Goal: Transaction & Acquisition: Purchase product/service

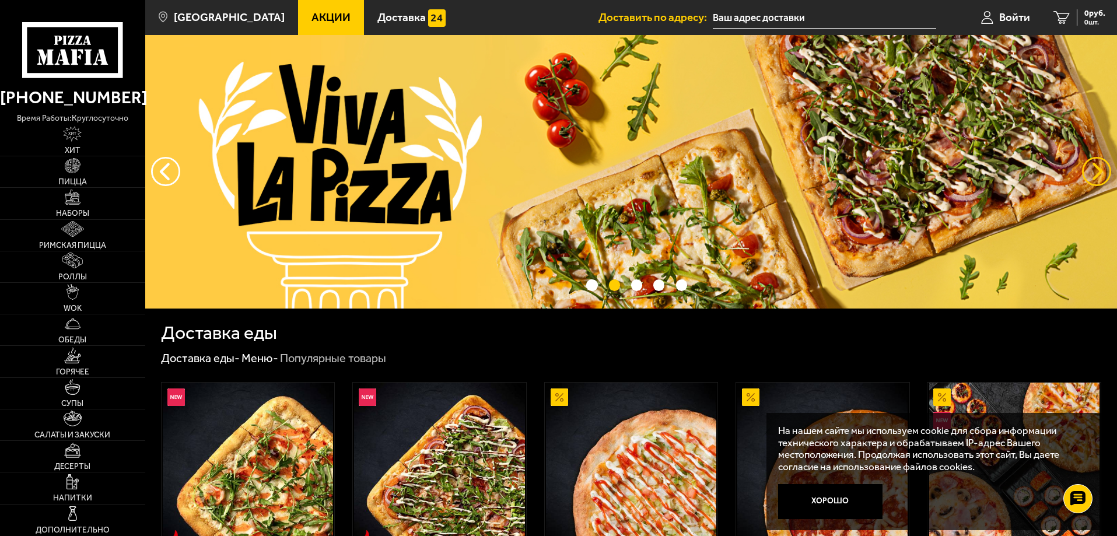
click at [1096, 169] on button "предыдущий" at bounding box center [1096, 171] width 29 height 29
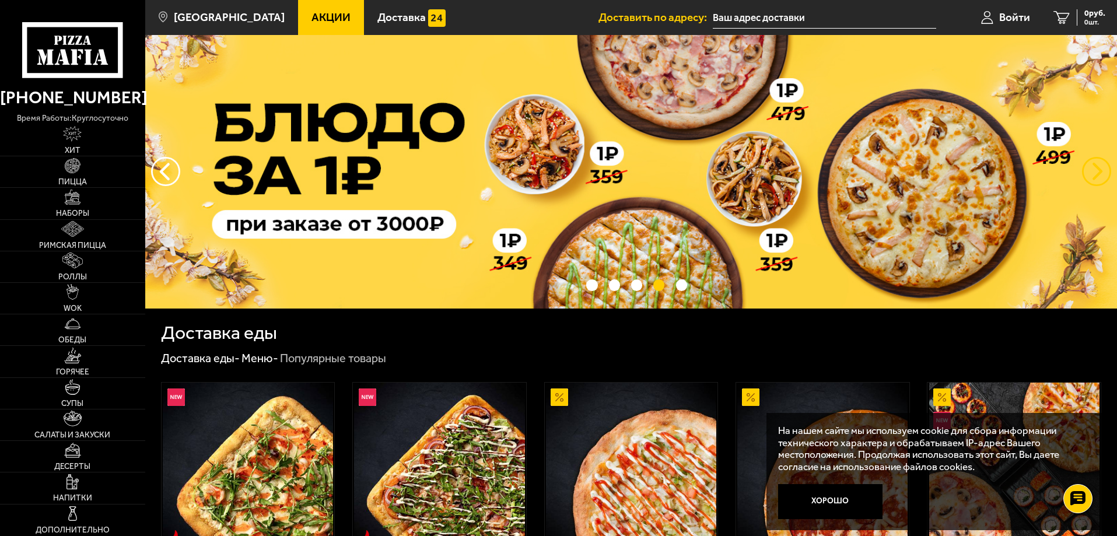
click at [1096, 167] on button "предыдущий" at bounding box center [1096, 171] width 29 height 29
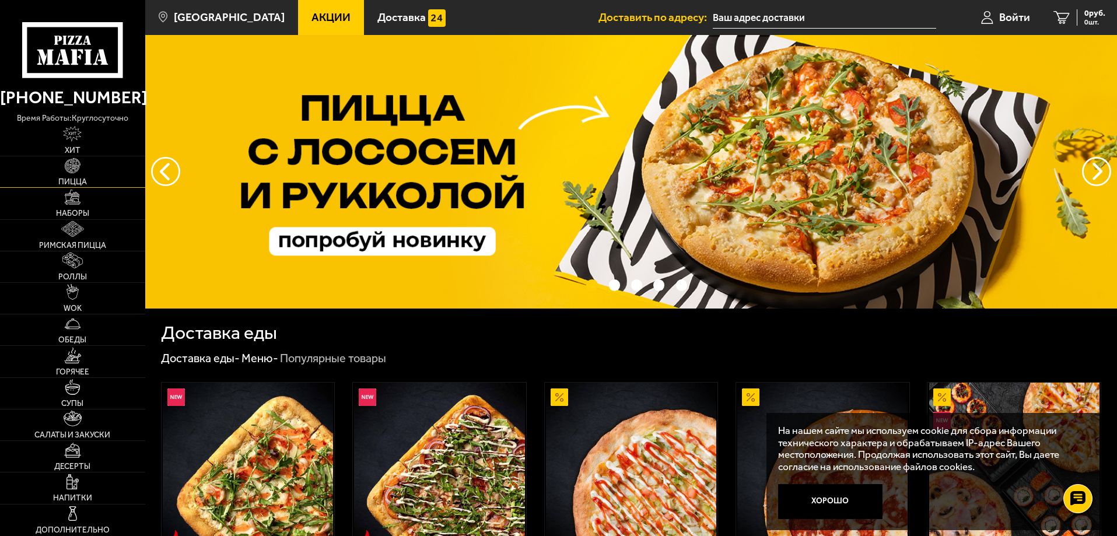
click at [75, 166] on img at bounding box center [73, 166] width 16 height 16
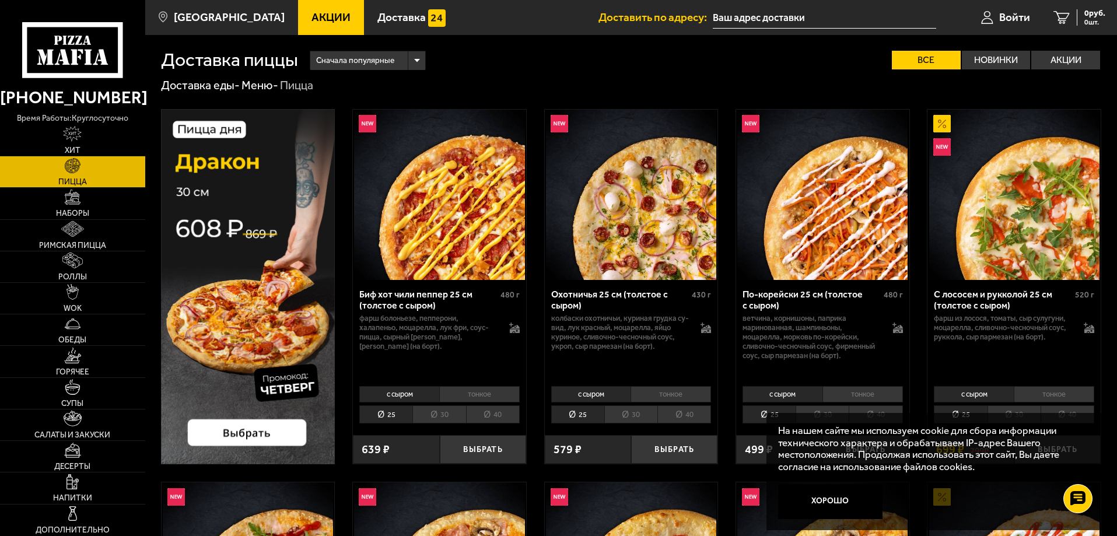
click at [438, 416] on li "30" at bounding box center [438, 414] width 53 height 18
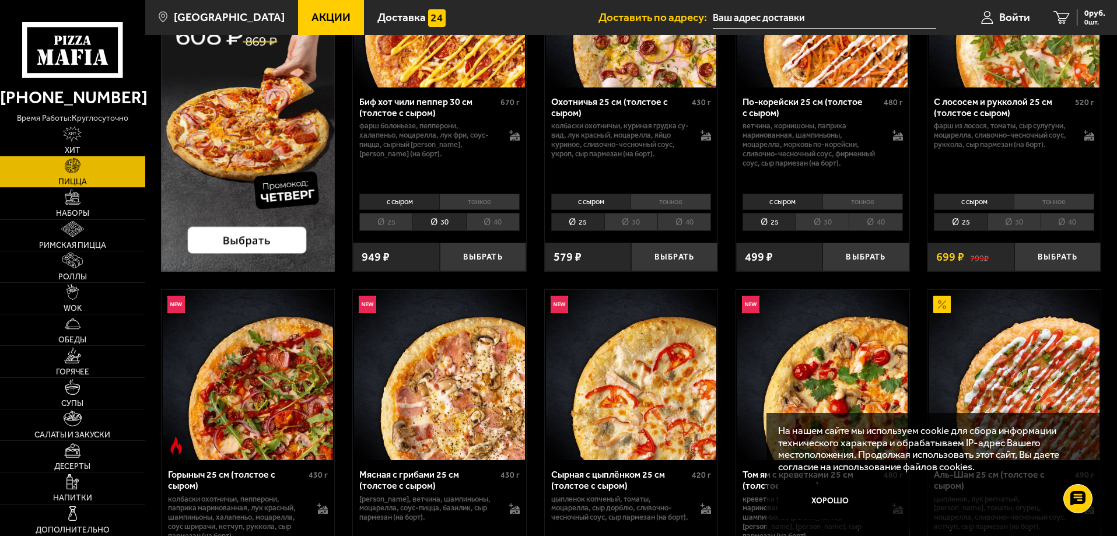
scroll to position [233, 0]
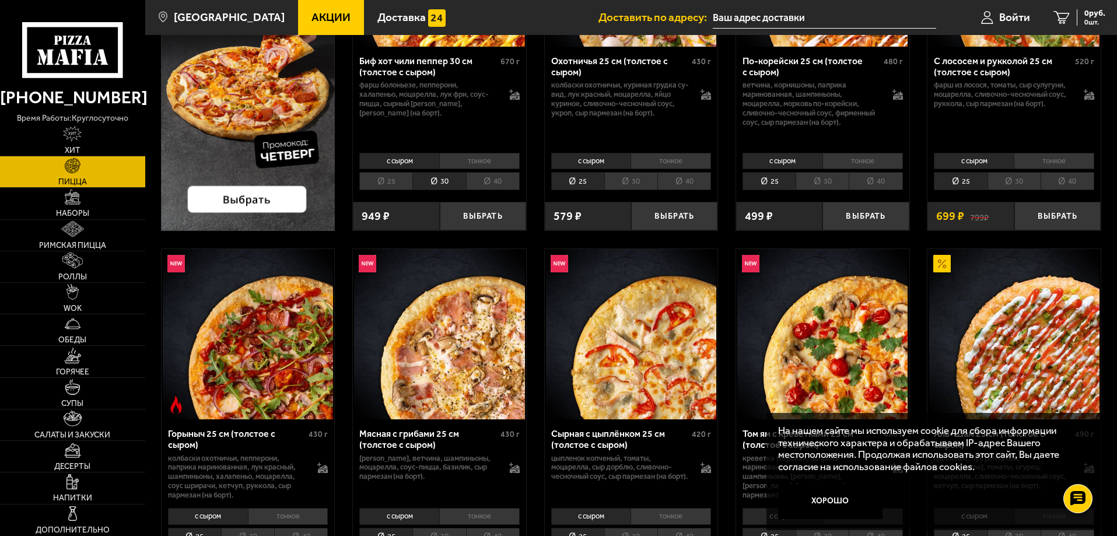
click at [640, 173] on li "30" at bounding box center [630, 181] width 53 height 18
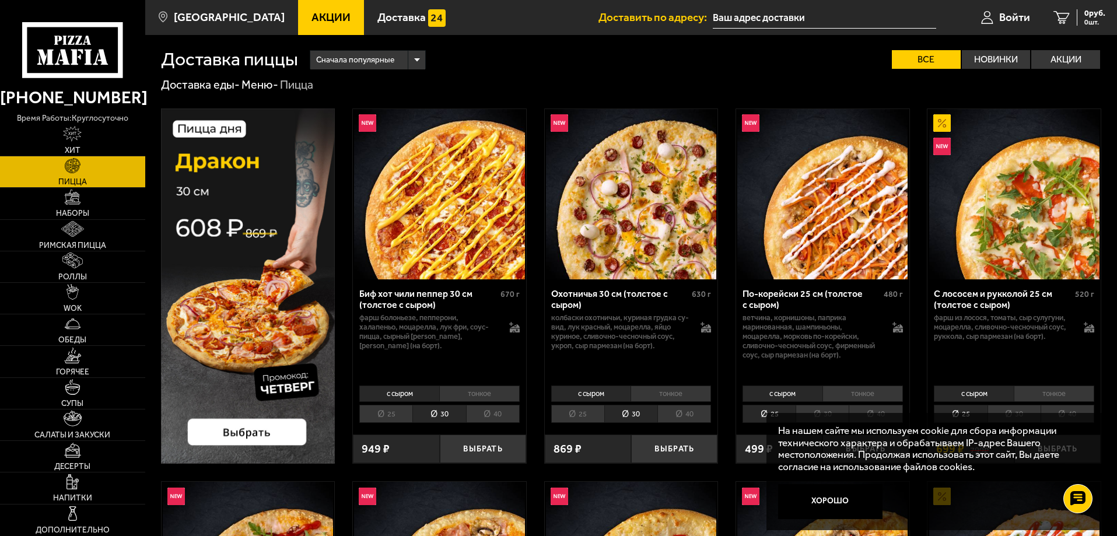
scroll to position [0, 0]
click at [393, 412] on li "25" at bounding box center [385, 414] width 53 height 18
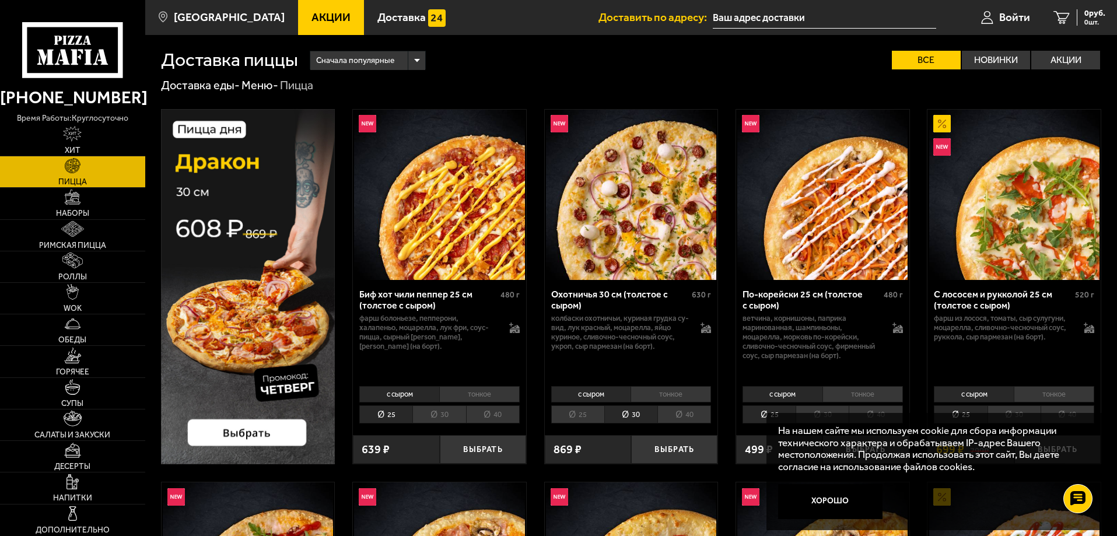
click at [390, 415] on li "25" at bounding box center [385, 414] width 53 height 18
click at [841, 498] on button "Хорошо" at bounding box center [830, 501] width 105 height 35
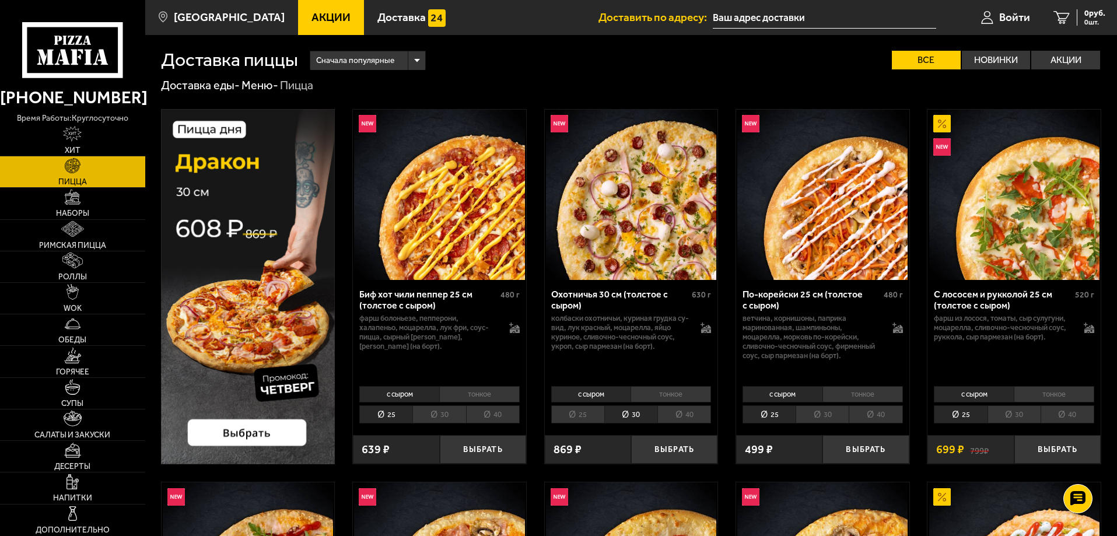
click at [411, 393] on li "с сыром" at bounding box center [399, 394] width 80 height 16
click at [475, 395] on li "тонкое" at bounding box center [479, 394] width 80 height 16
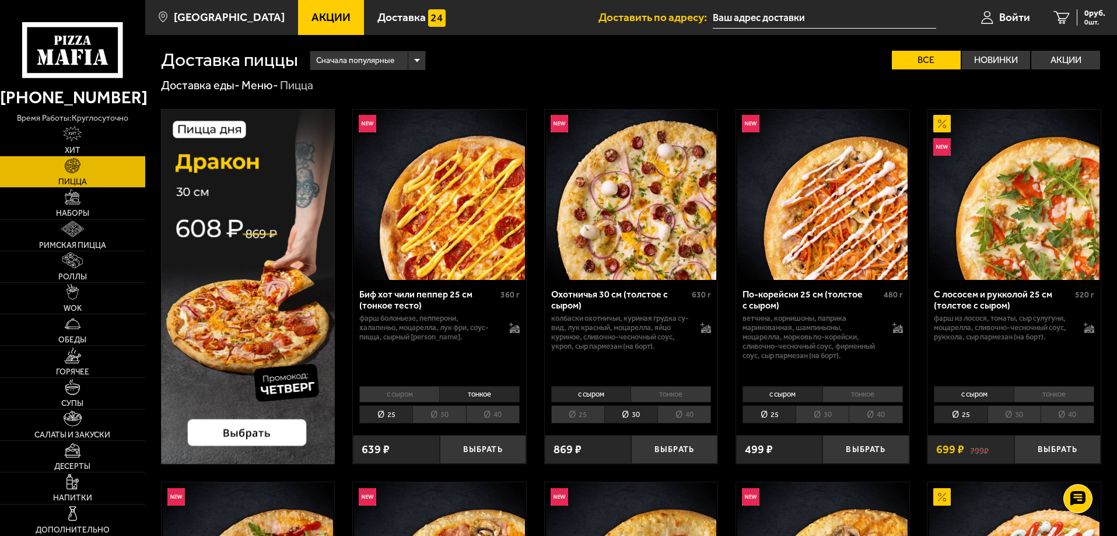
click at [444, 416] on li "30" at bounding box center [438, 414] width 53 height 18
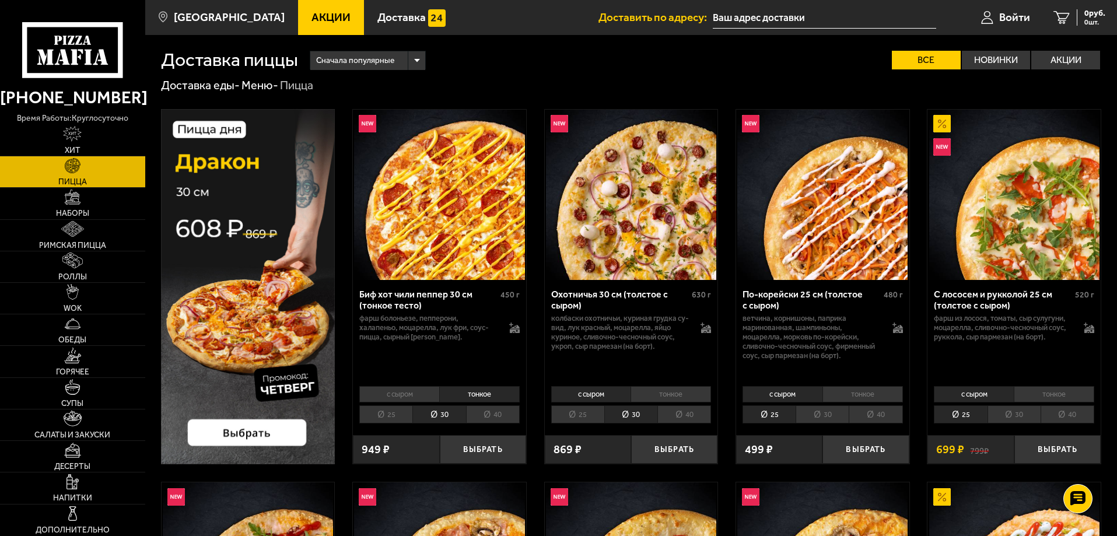
click at [486, 414] on li "40" at bounding box center [493, 414] width 54 height 18
click at [392, 415] on li "25" at bounding box center [385, 414] width 53 height 18
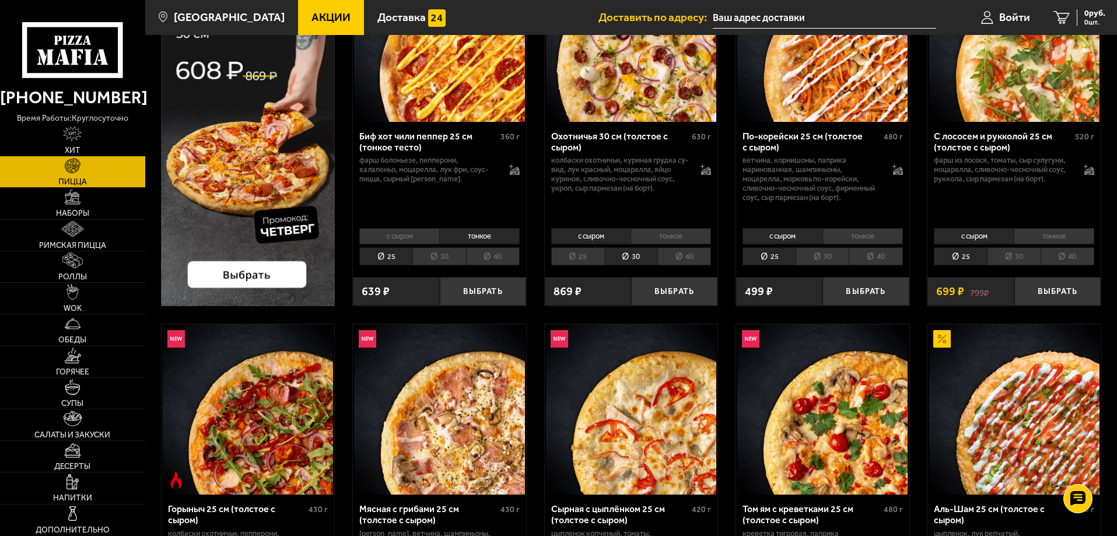
scroll to position [175, 0]
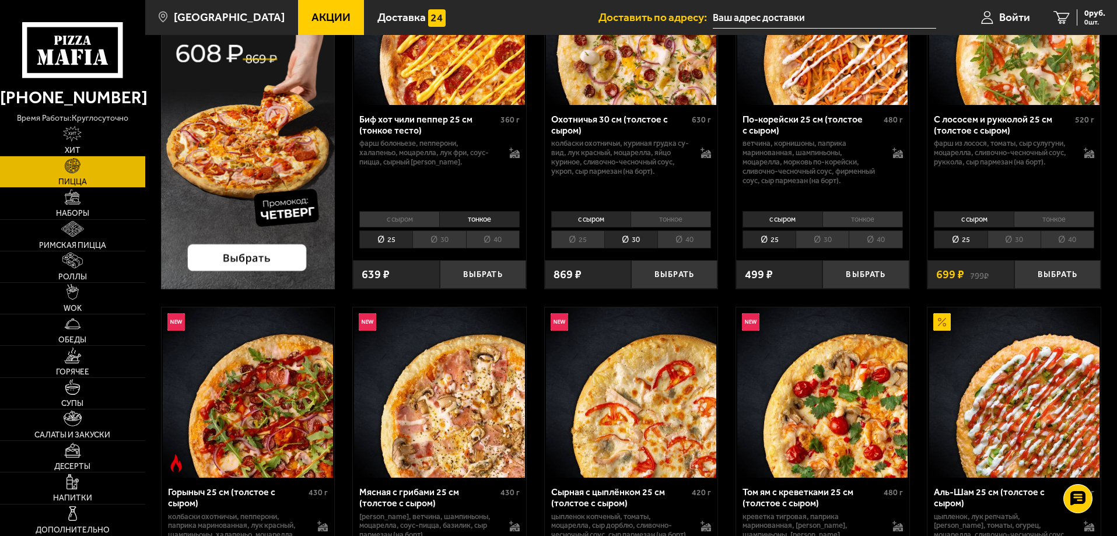
click at [467, 216] on li "тонкое" at bounding box center [479, 219] width 80 height 16
click at [399, 219] on li "с сыром" at bounding box center [399, 219] width 80 height 16
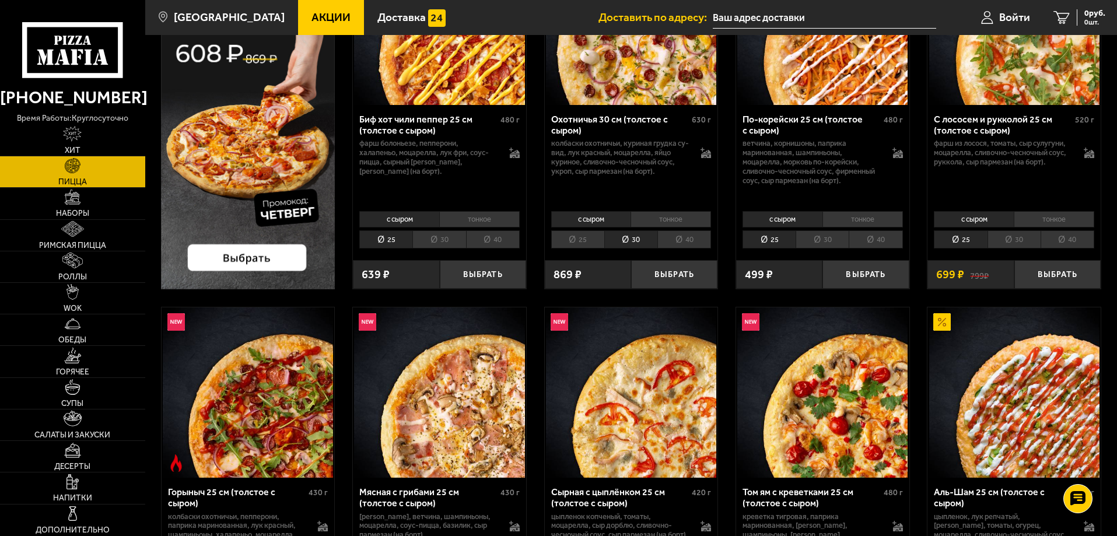
click at [470, 216] on li "тонкое" at bounding box center [479, 219] width 80 height 16
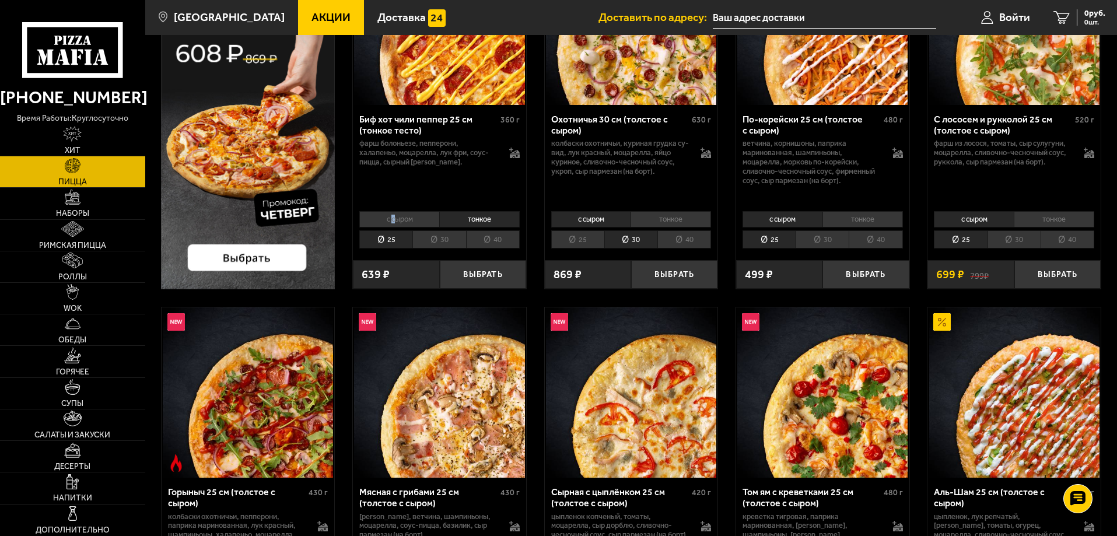
click at [393, 215] on li "с сыром" at bounding box center [399, 219] width 80 height 16
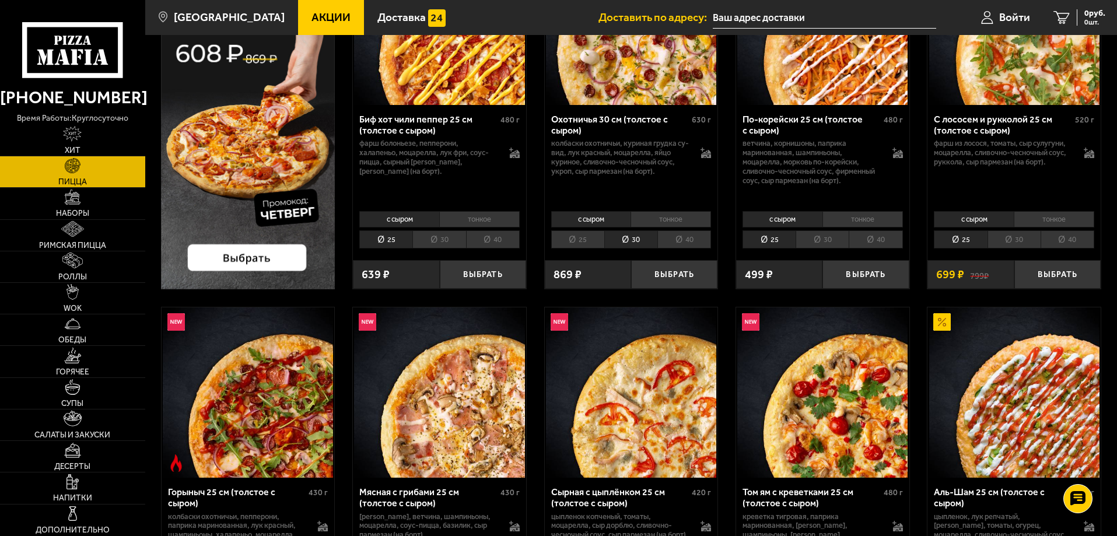
click at [468, 219] on li "тонкое" at bounding box center [479, 219] width 80 height 16
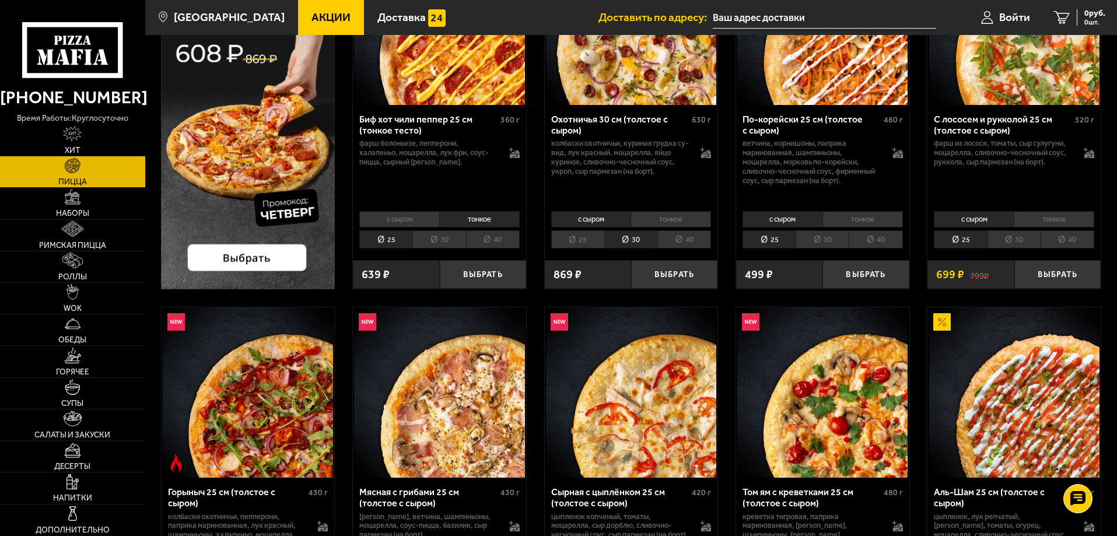
click at [449, 245] on li "30" at bounding box center [438, 239] width 53 height 18
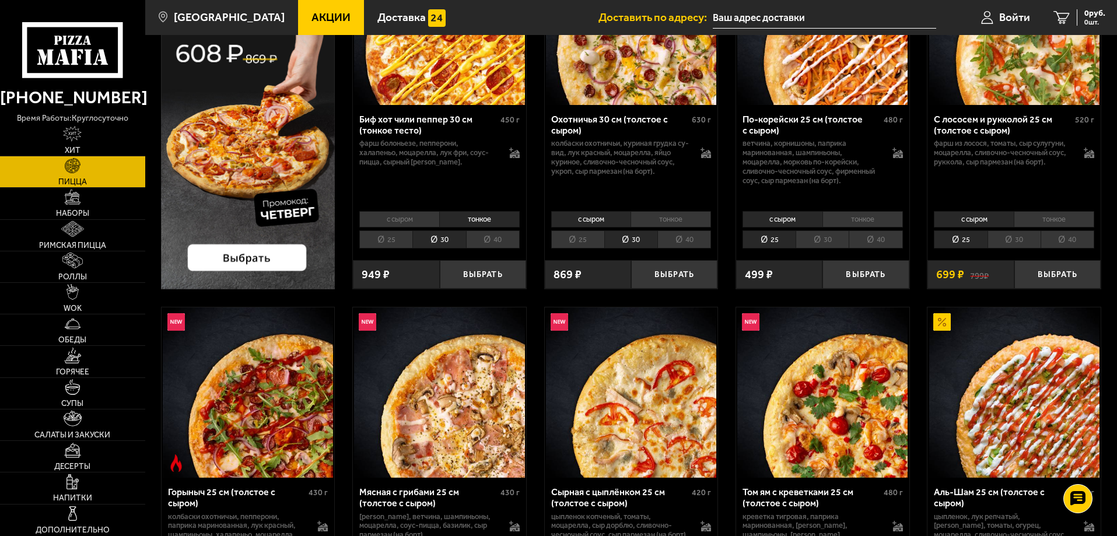
click at [390, 220] on li "с сыром" at bounding box center [399, 219] width 80 height 16
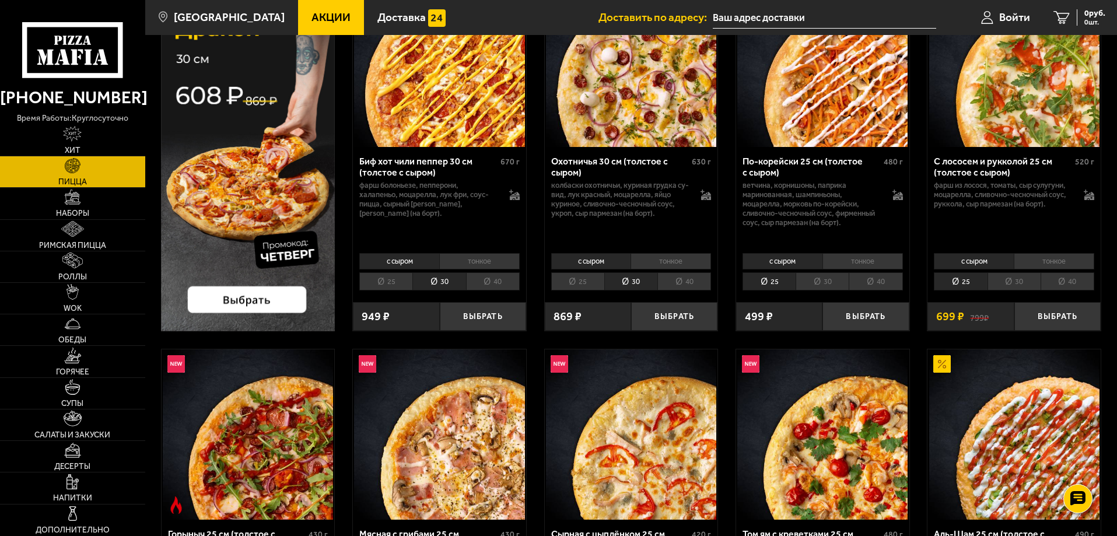
scroll to position [117, 0]
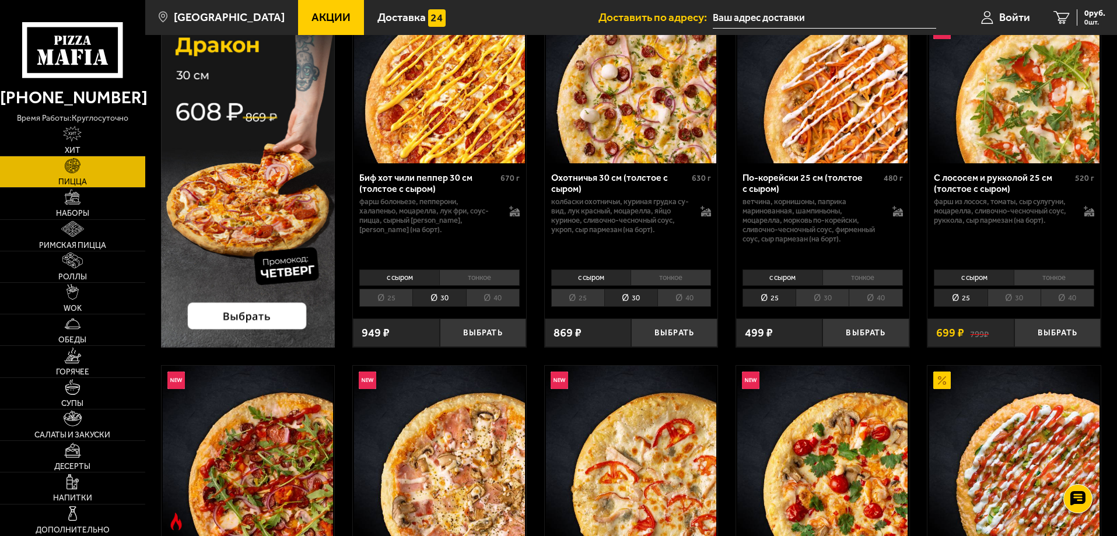
click at [387, 297] on li "25" at bounding box center [385, 298] width 53 height 18
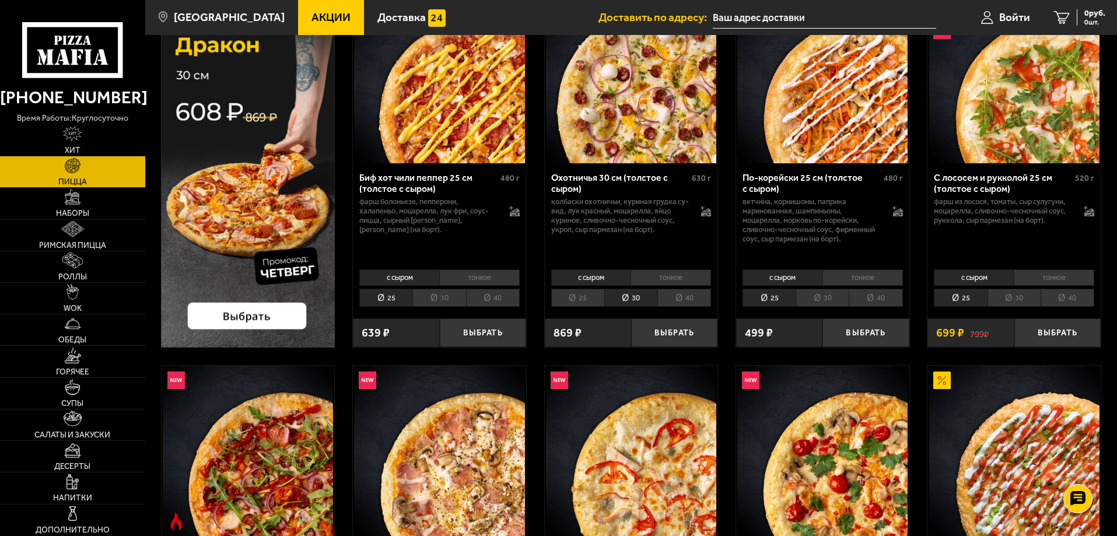
click at [587, 296] on li "25" at bounding box center [577, 298] width 53 height 18
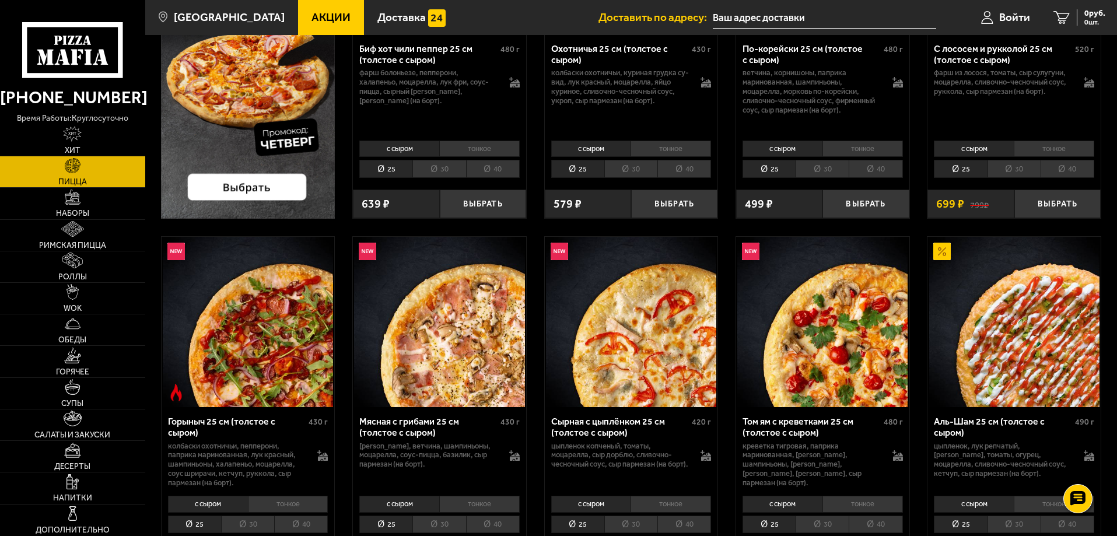
scroll to position [408, 0]
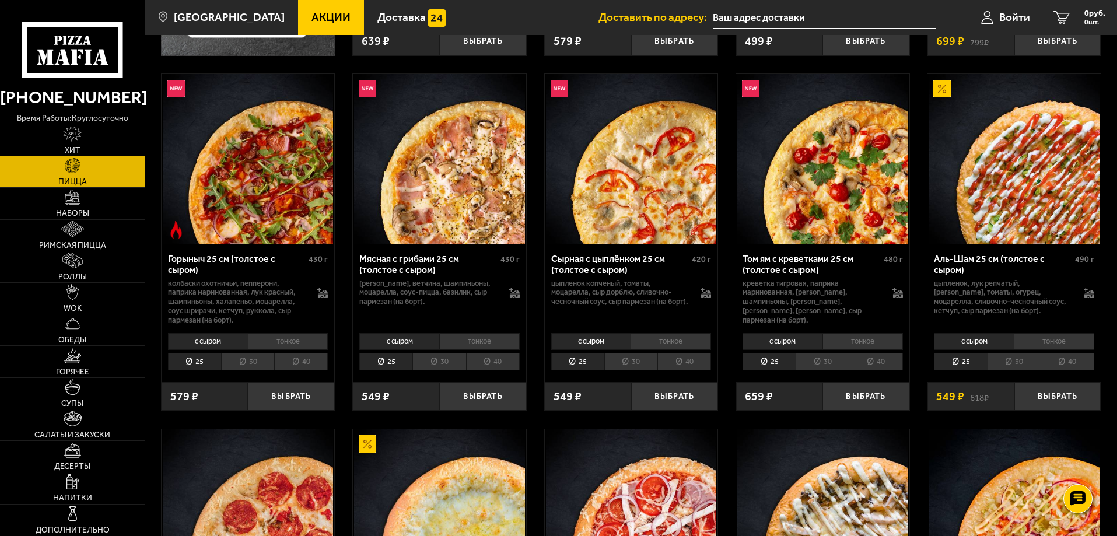
click at [281, 346] on li "тонкое" at bounding box center [288, 341] width 80 height 16
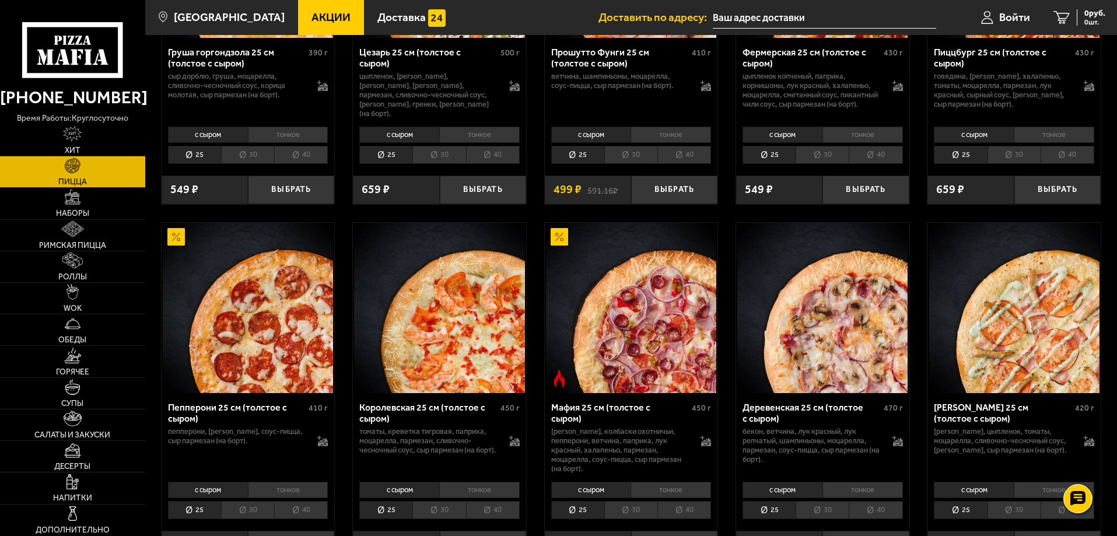
scroll to position [1400, 0]
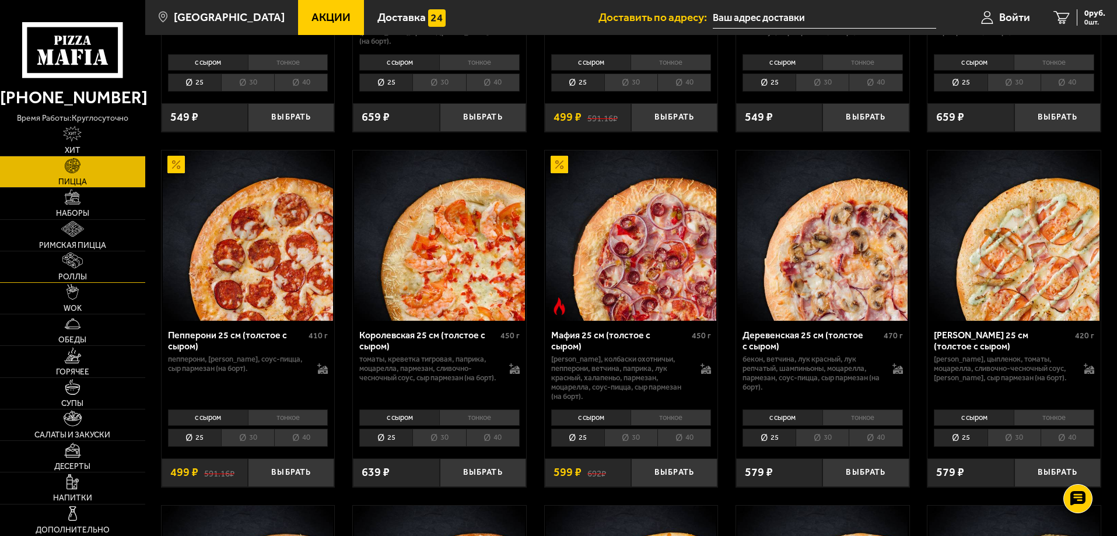
click at [79, 276] on span "Роллы" at bounding box center [72, 277] width 29 height 8
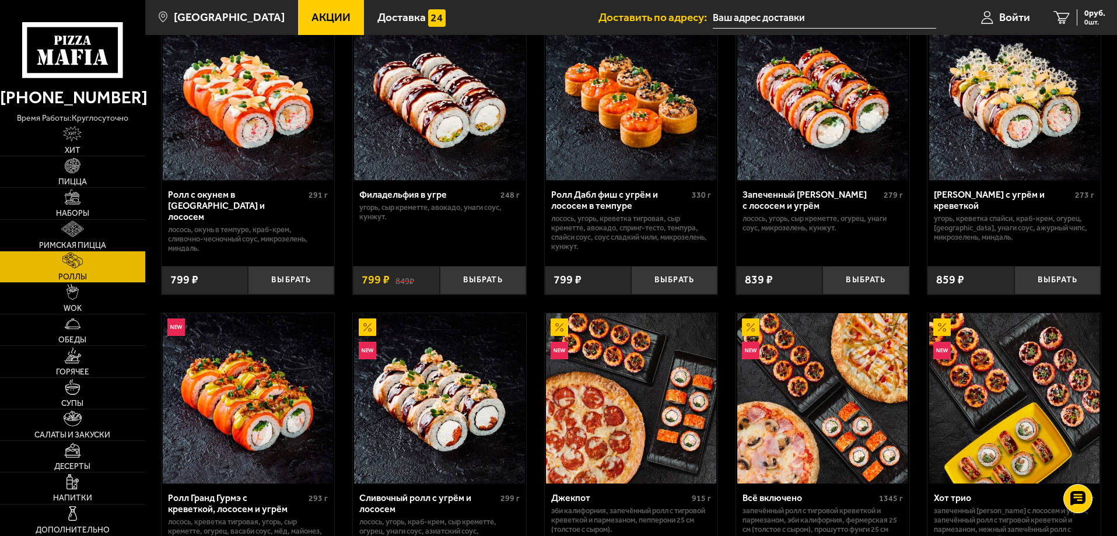
scroll to position [408, 0]
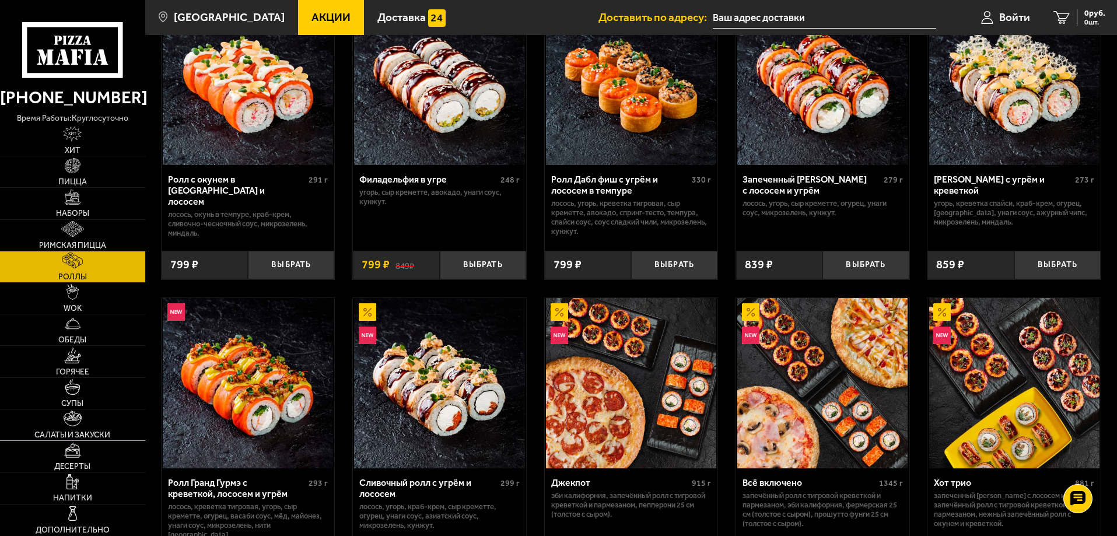
click at [64, 425] on img at bounding box center [72, 419] width 17 height 16
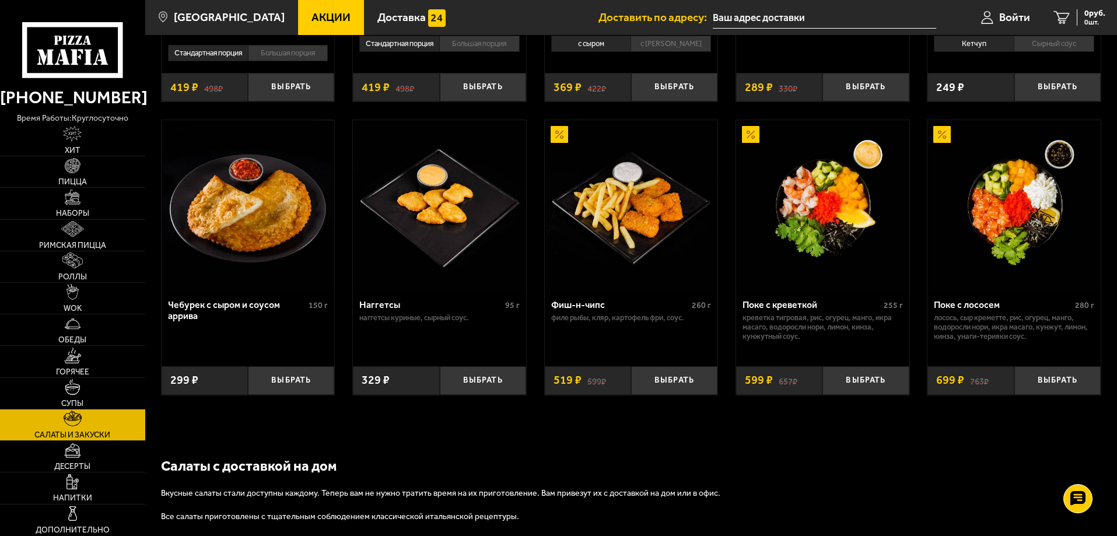
scroll to position [292, 0]
